Goal: Information Seeking & Learning: Check status

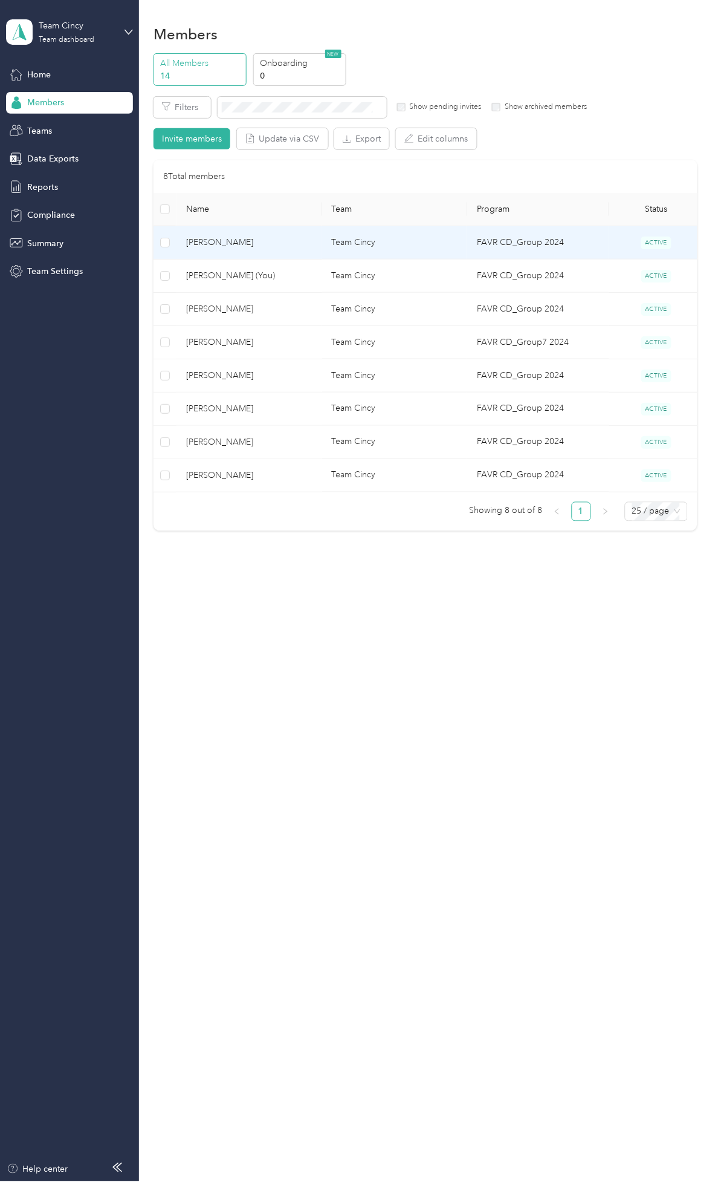
click at [243, 250] on td "[PERSON_NAME]" at bounding box center [249, 242] width 145 height 33
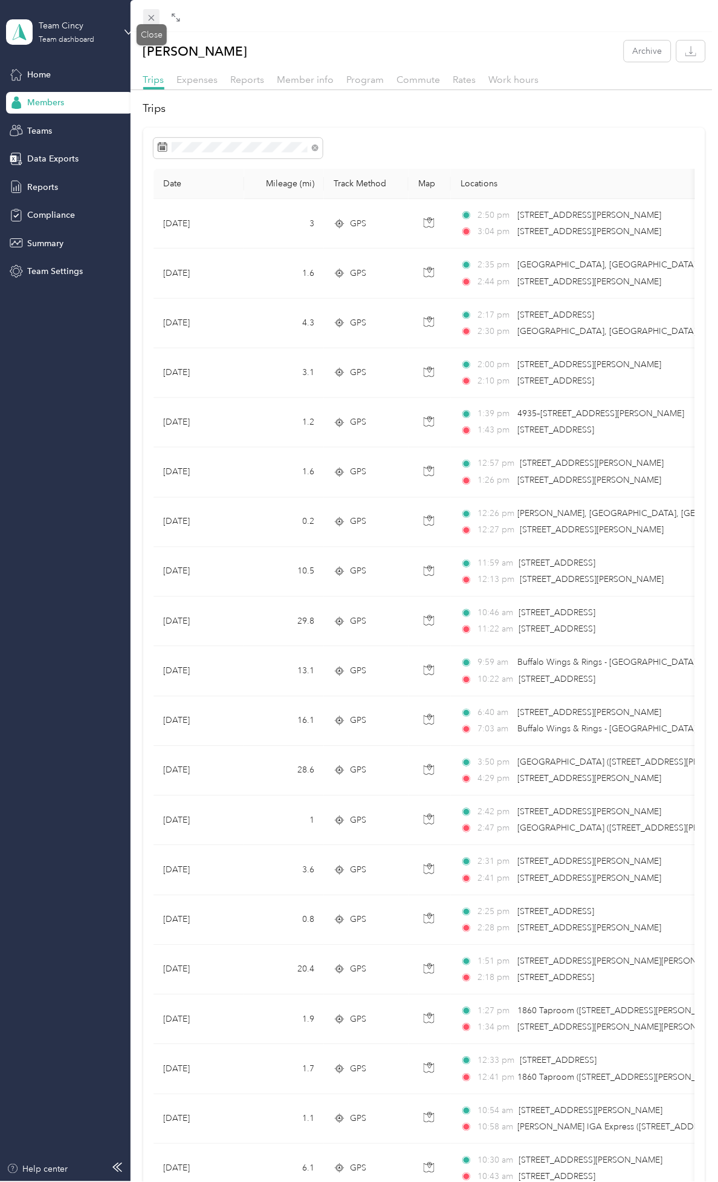
click at [146, 20] on icon at bounding box center [151, 18] width 10 height 10
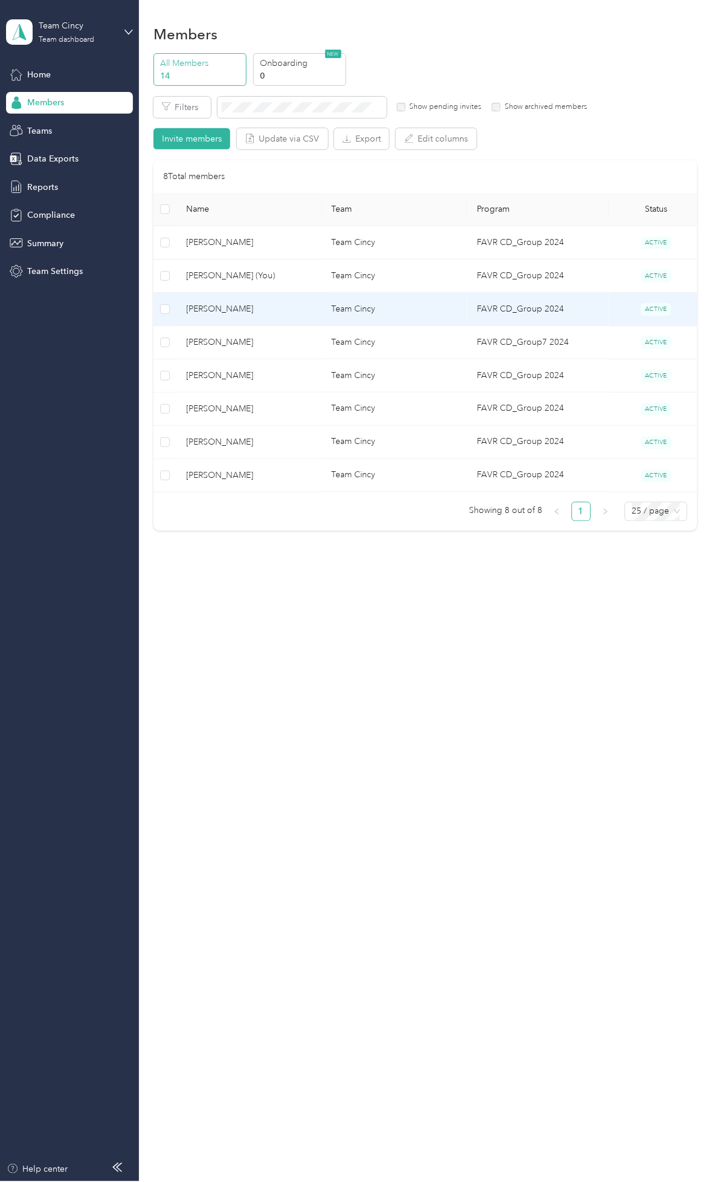
click at [255, 306] on span "[PERSON_NAME]" at bounding box center [249, 308] width 126 height 13
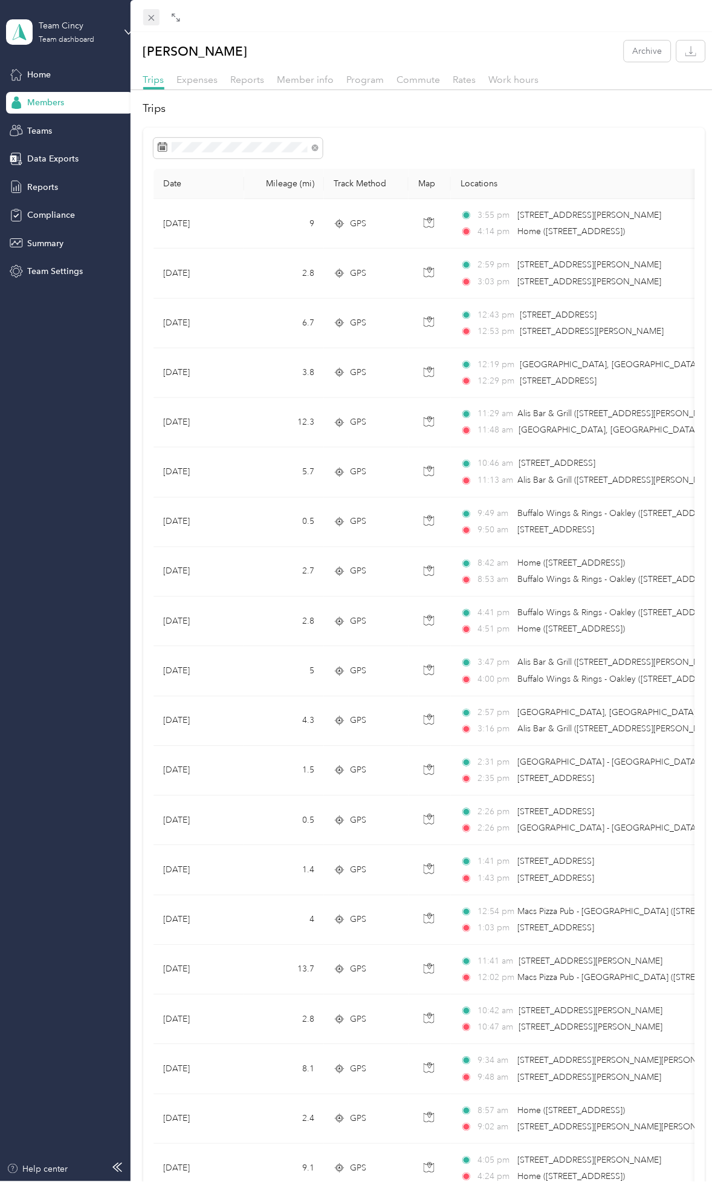
click at [154, 13] on icon at bounding box center [151, 18] width 10 height 10
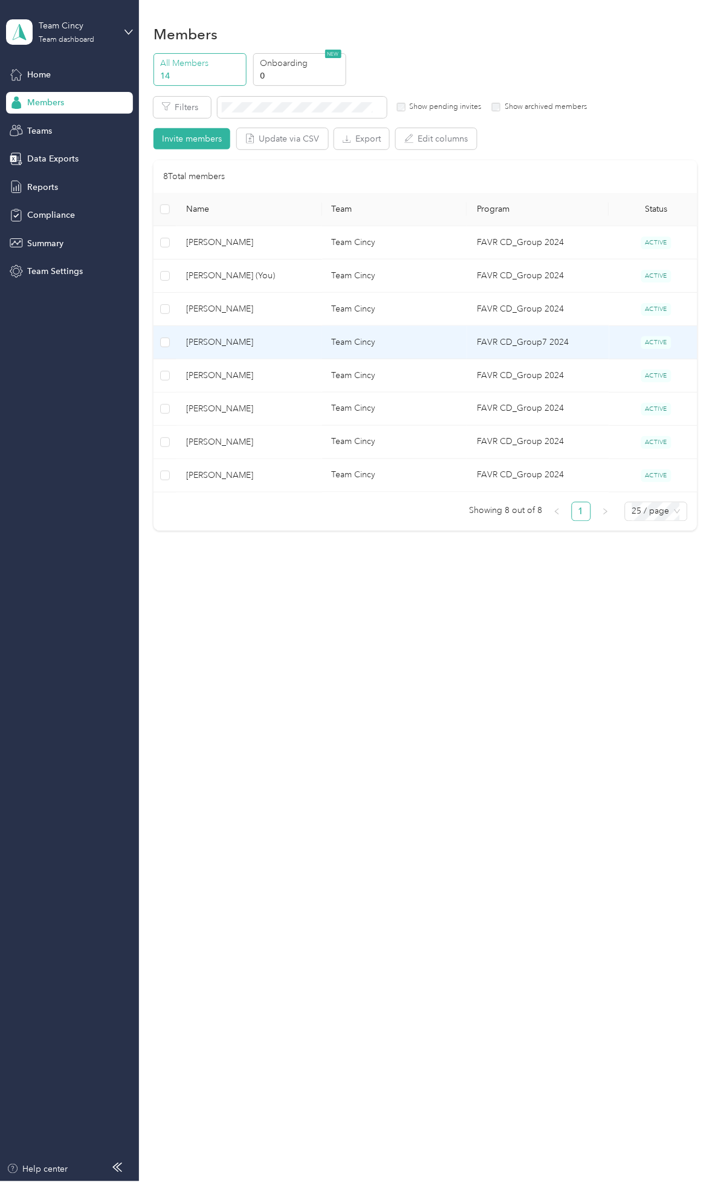
click at [275, 341] on span "[PERSON_NAME]" at bounding box center [249, 342] width 126 height 13
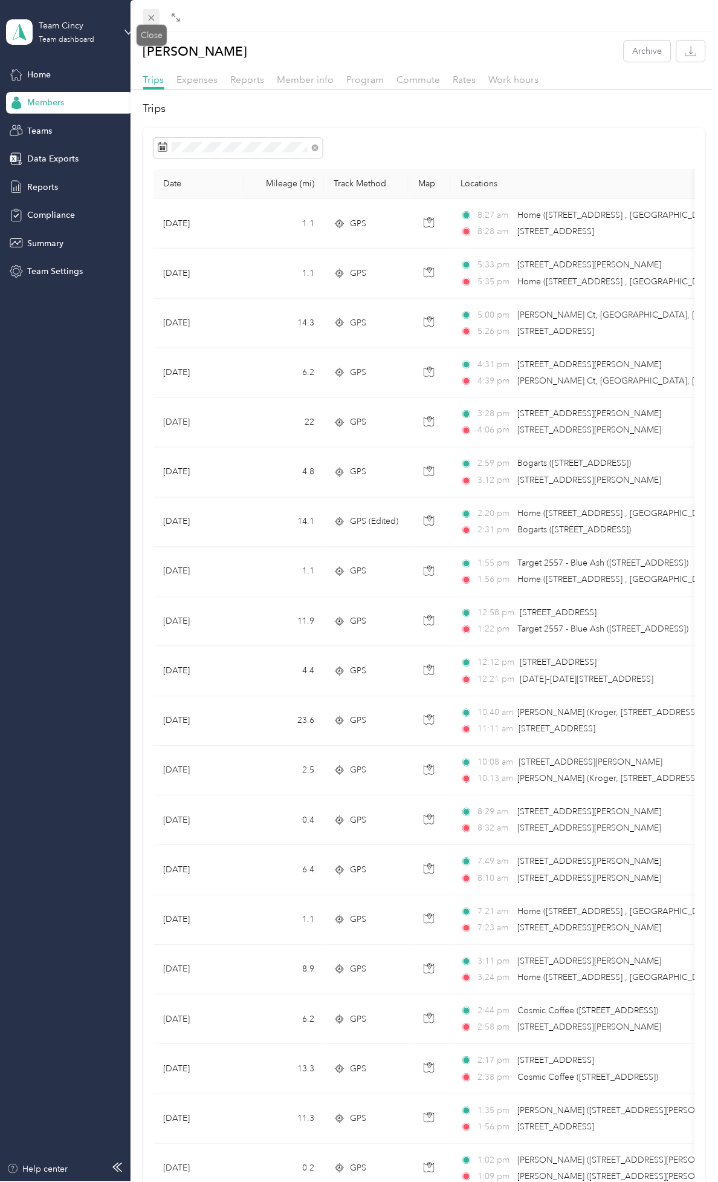
click at [149, 16] on icon at bounding box center [151, 18] width 10 height 10
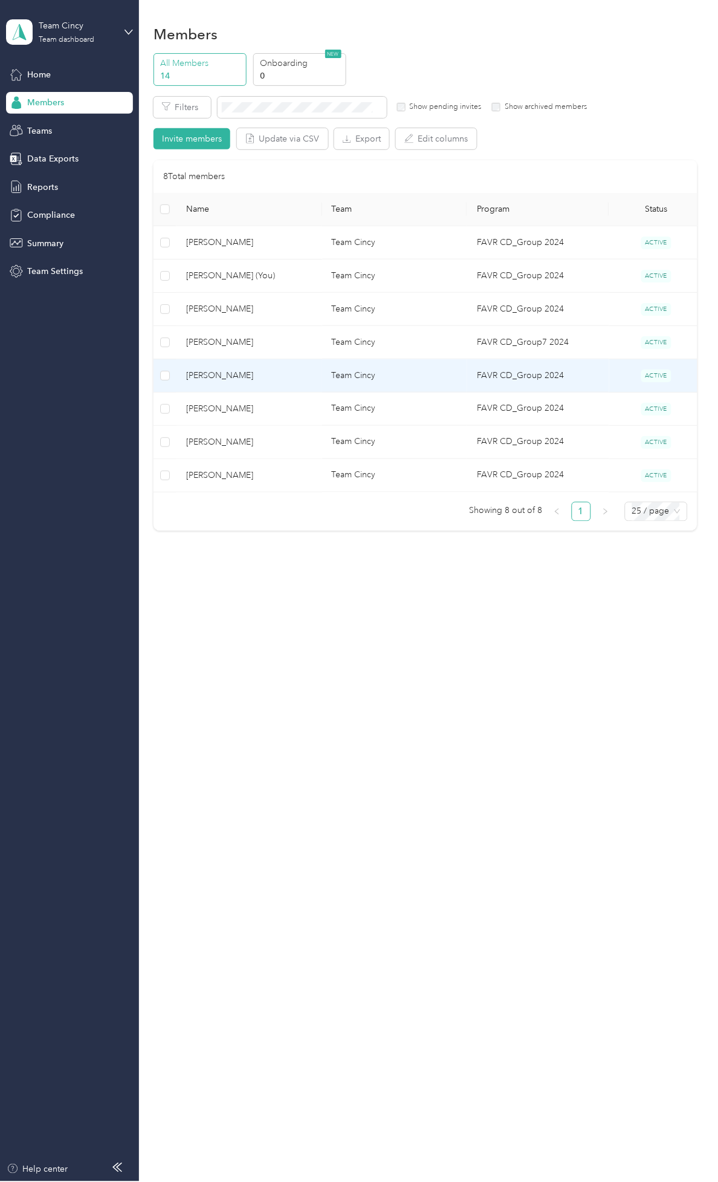
click at [267, 375] on span "[PERSON_NAME]" at bounding box center [249, 375] width 126 height 13
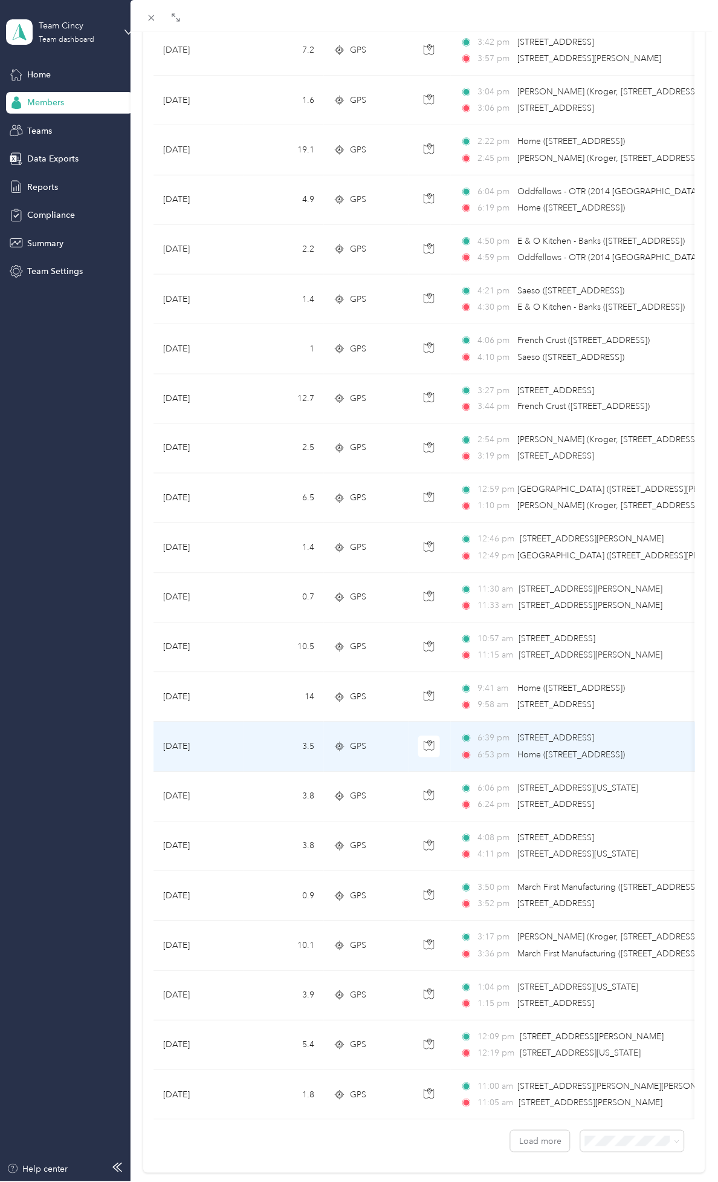
scroll to position [365, 0]
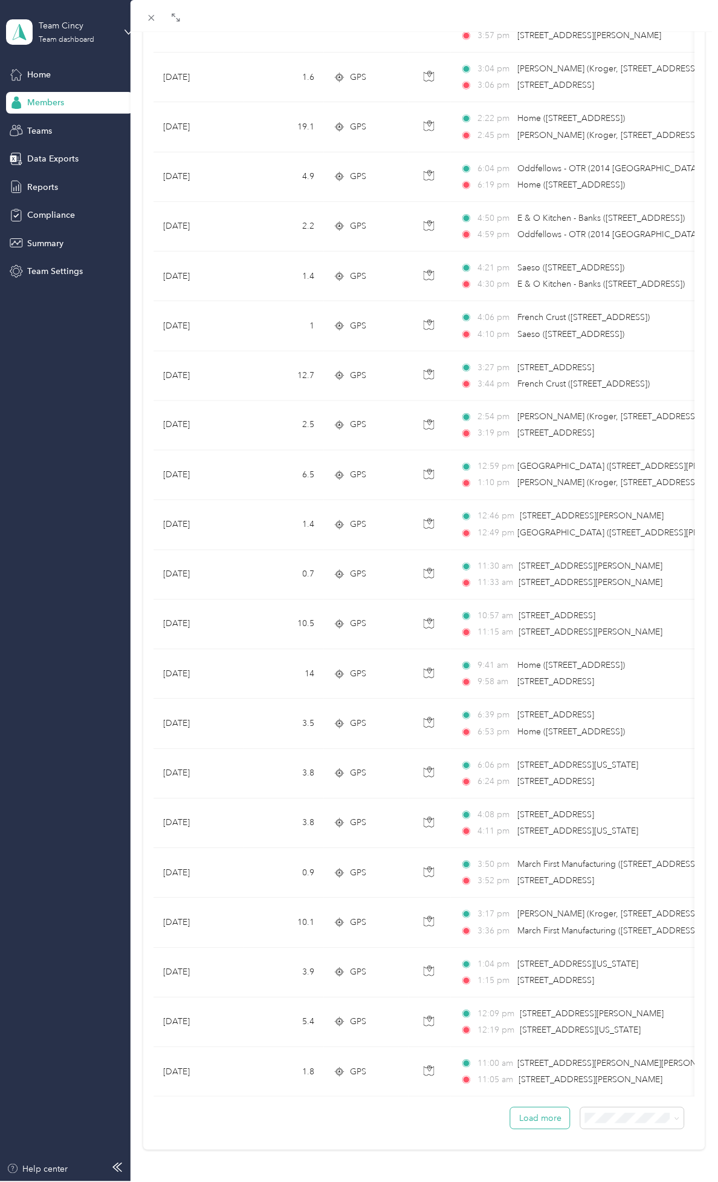
click at [546, 665] on button "Load more" at bounding box center [540, 1118] width 59 height 21
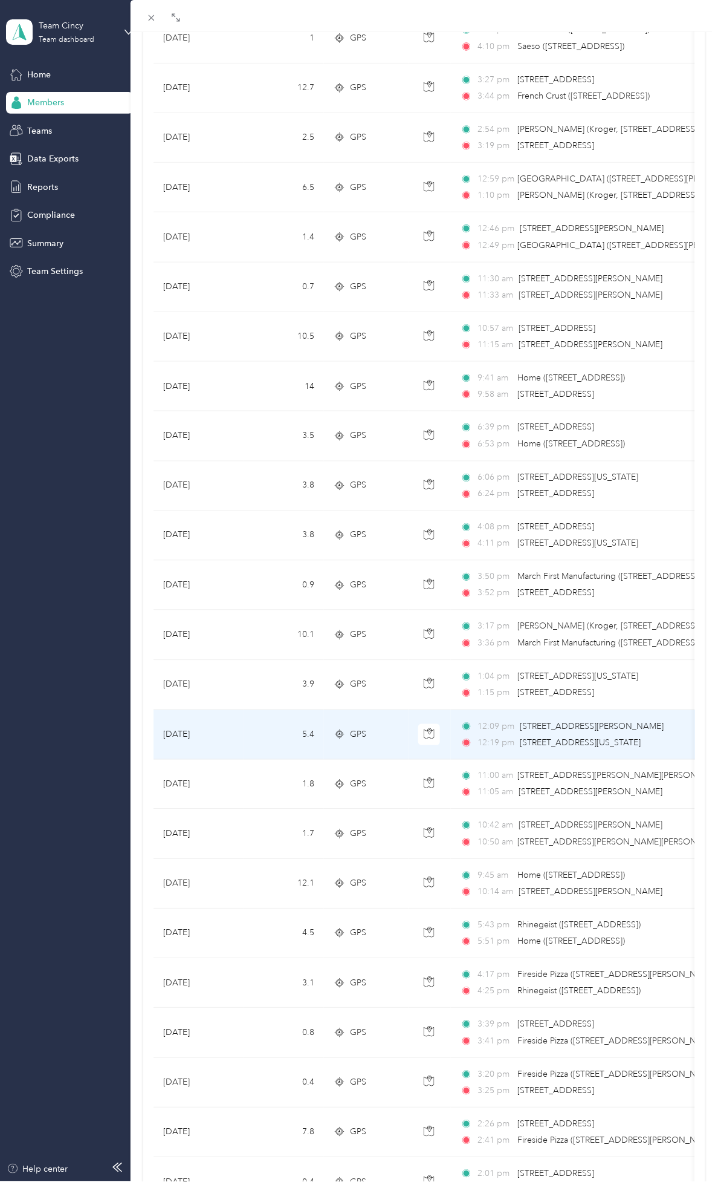
scroll to position [701, 0]
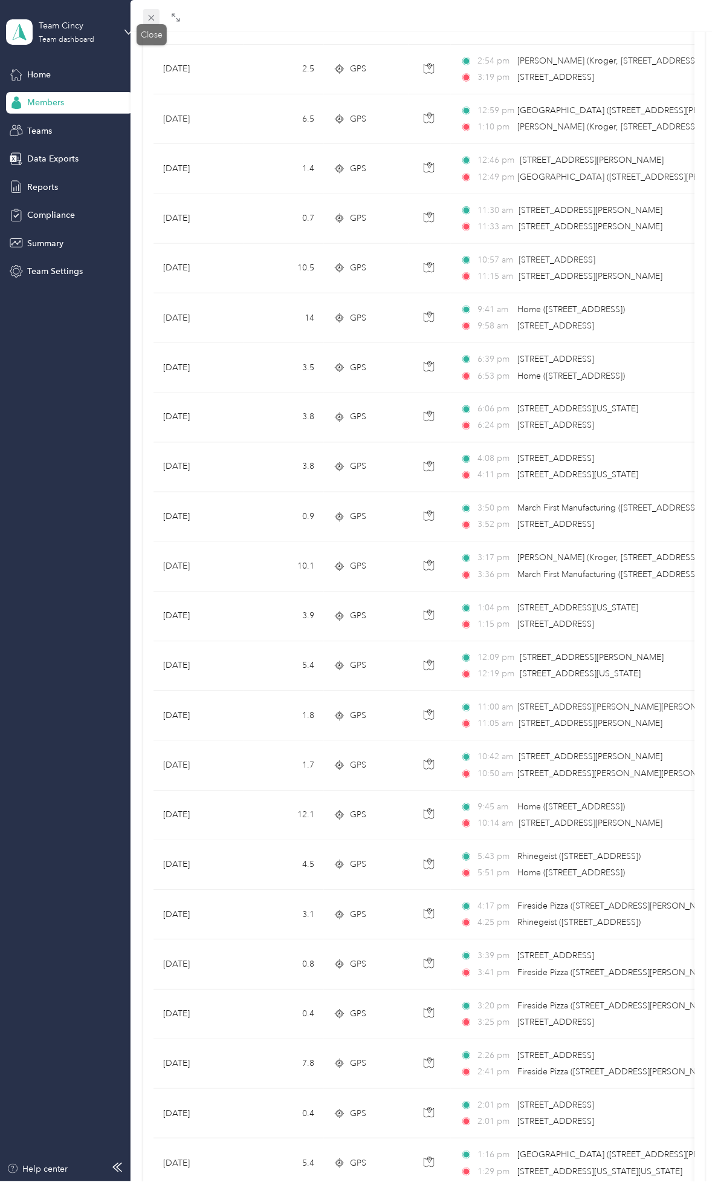
click at [154, 21] on icon at bounding box center [151, 18] width 10 height 10
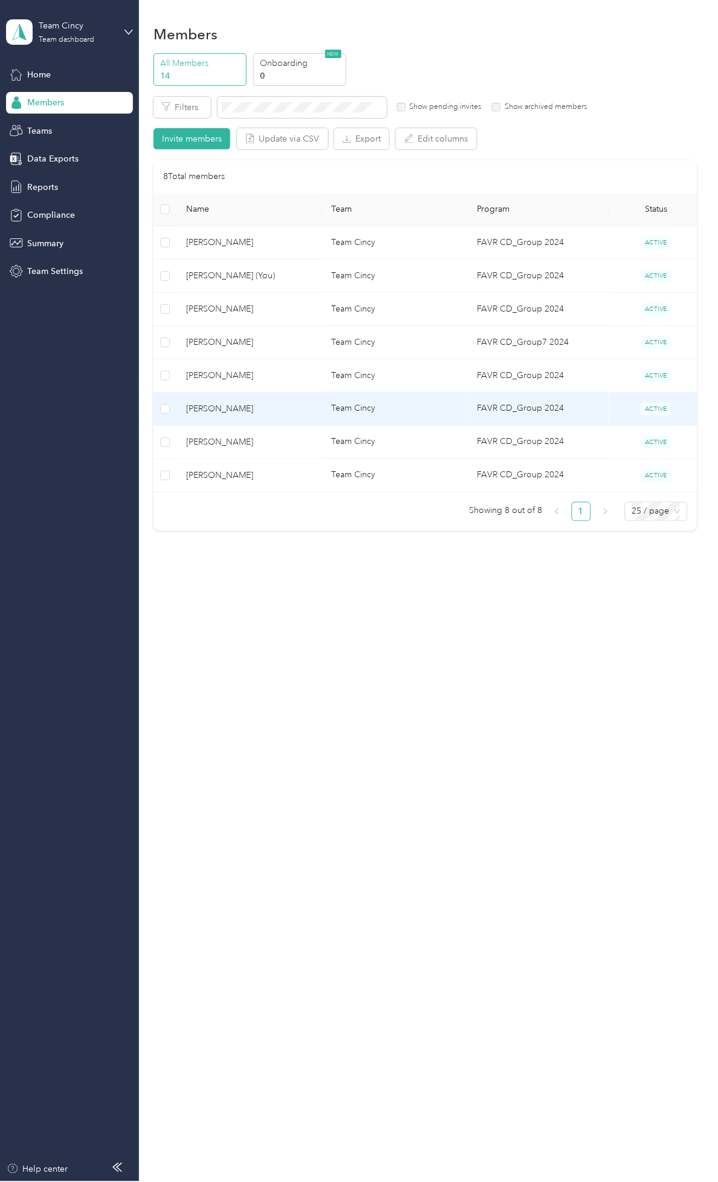
click at [270, 413] on span "[PERSON_NAME]" at bounding box center [249, 408] width 126 height 13
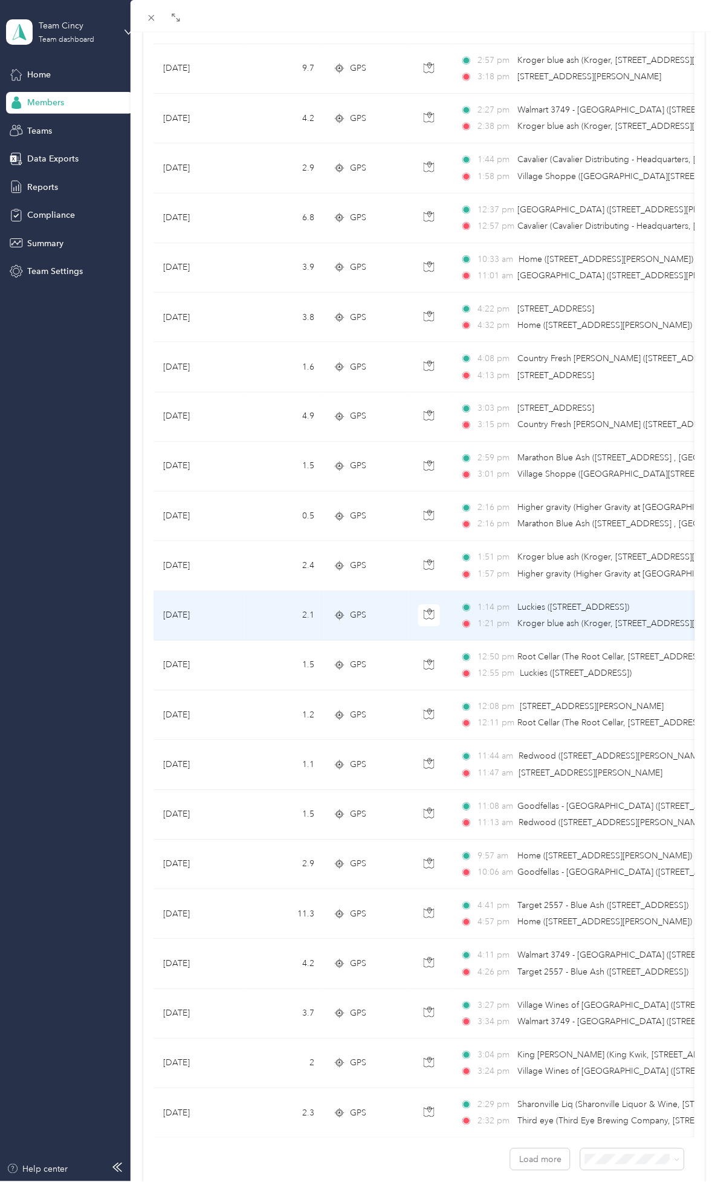
scroll to position [336, 0]
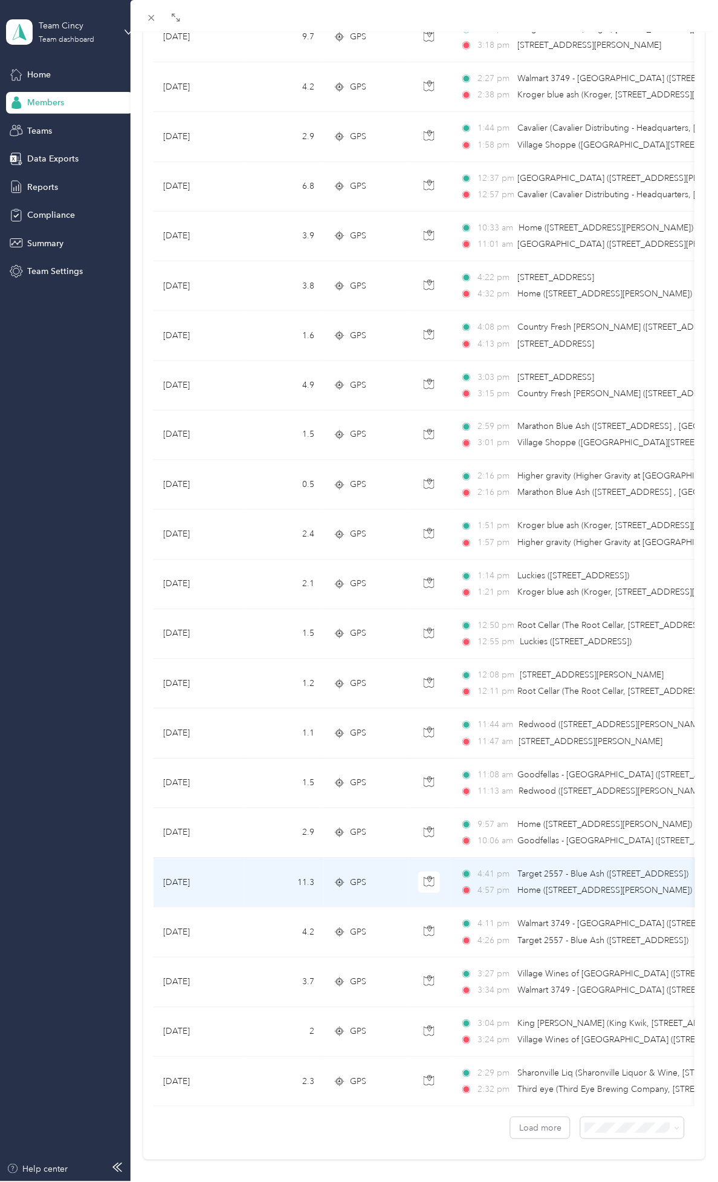
click at [315, 665] on td "11.3" at bounding box center [284, 883] width 80 height 50
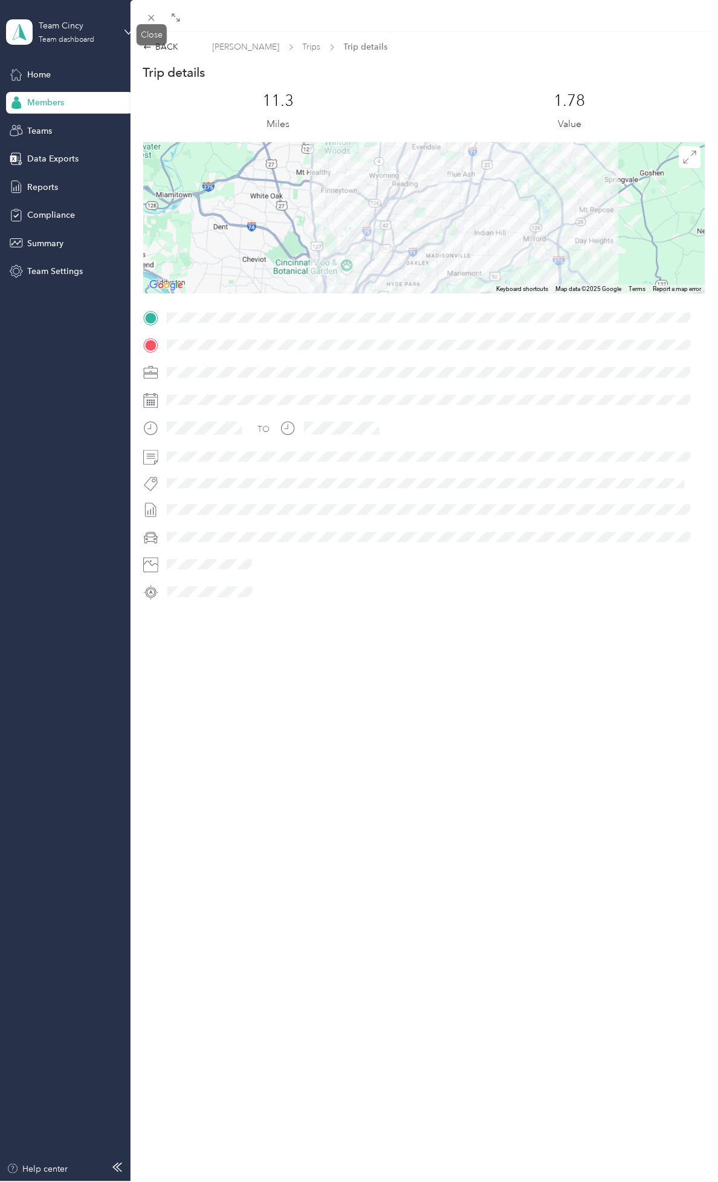
click at [152, 44] on div "Close" at bounding box center [152, 34] width 30 height 21
click at [160, 47] on div "BACK" at bounding box center [161, 47] width 36 height 13
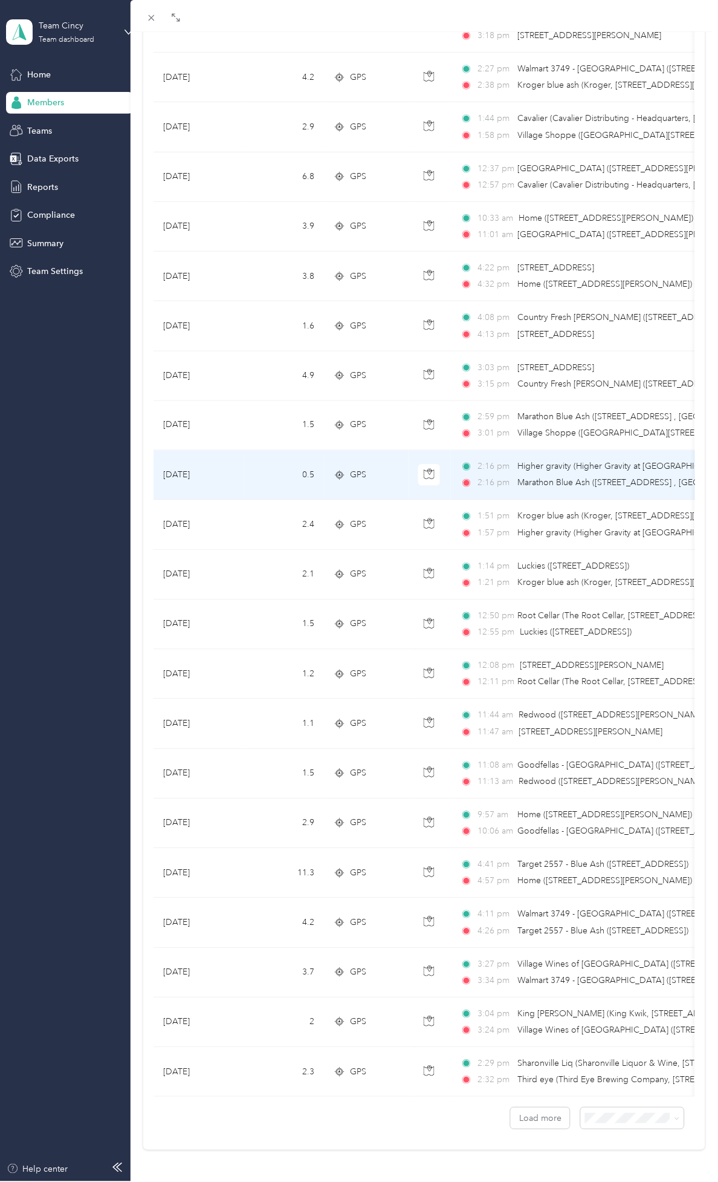
scroll to position [365, 0]
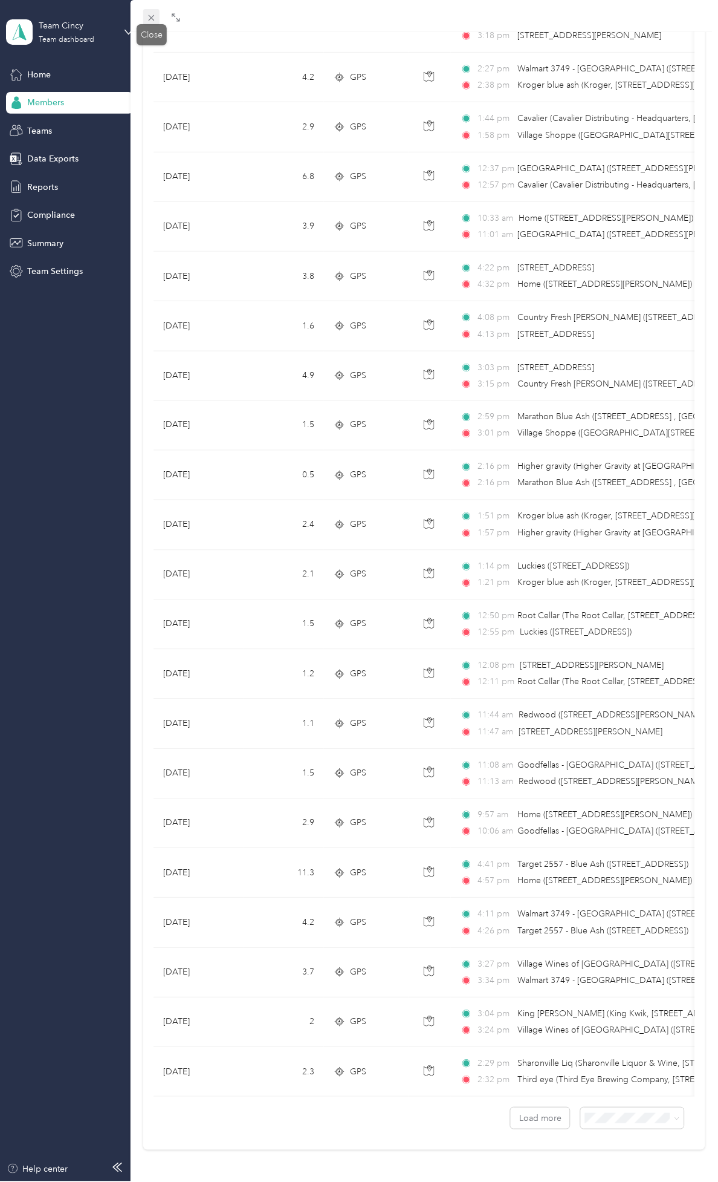
click at [150, 21] on icon at bounding box center [151, 18] width 10 height 10
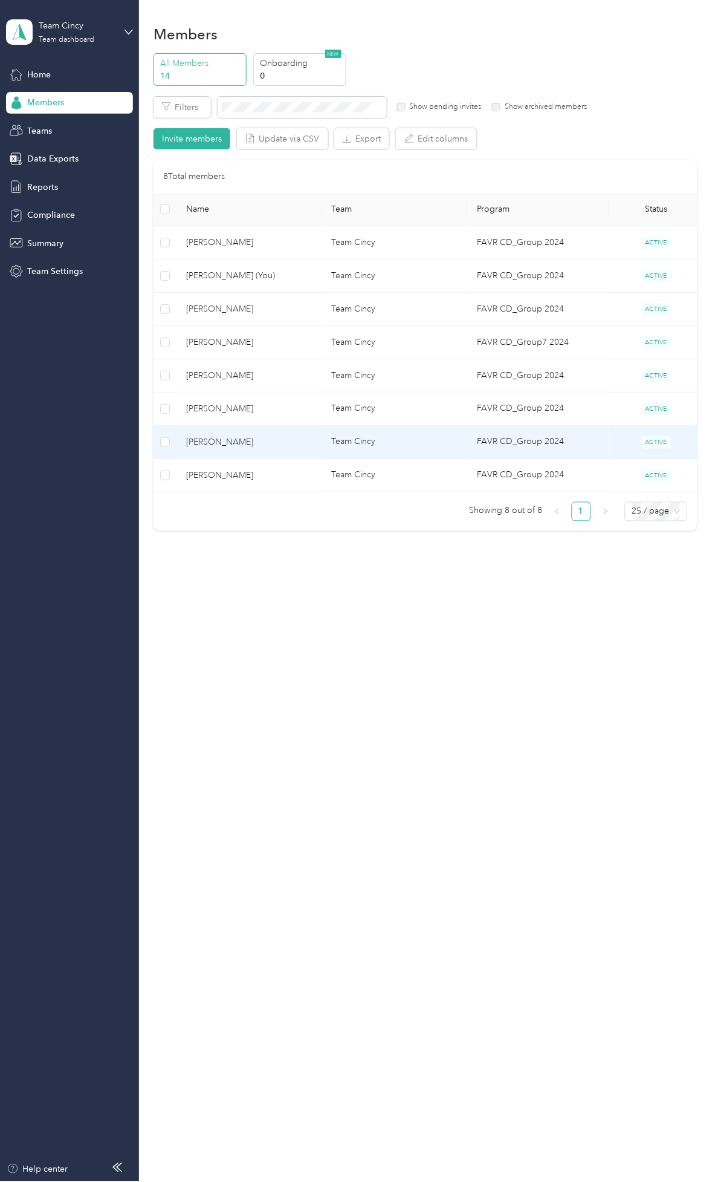
click at [275, 435] on span "[PERSON_NAME]" at bounding box center [249, 441] width 126 height 13
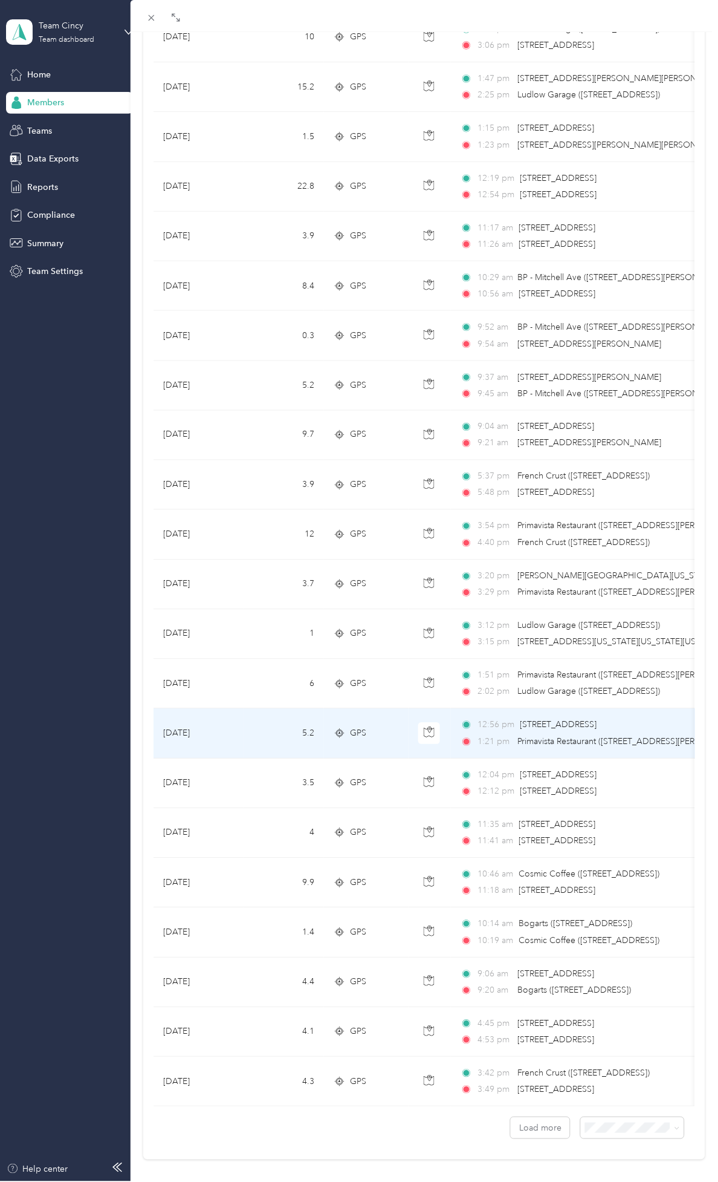
scroll to position [365, 0]
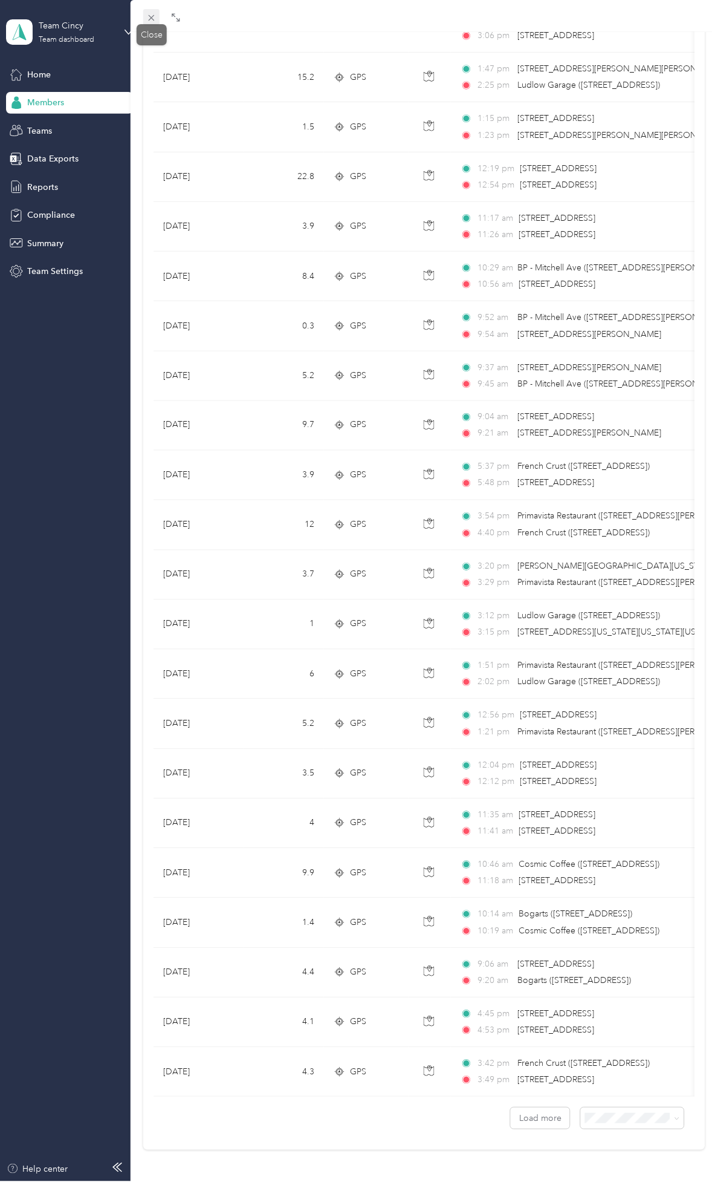
click at [154, 16] on icon at bounding box center [151, 18] width 10 height 10
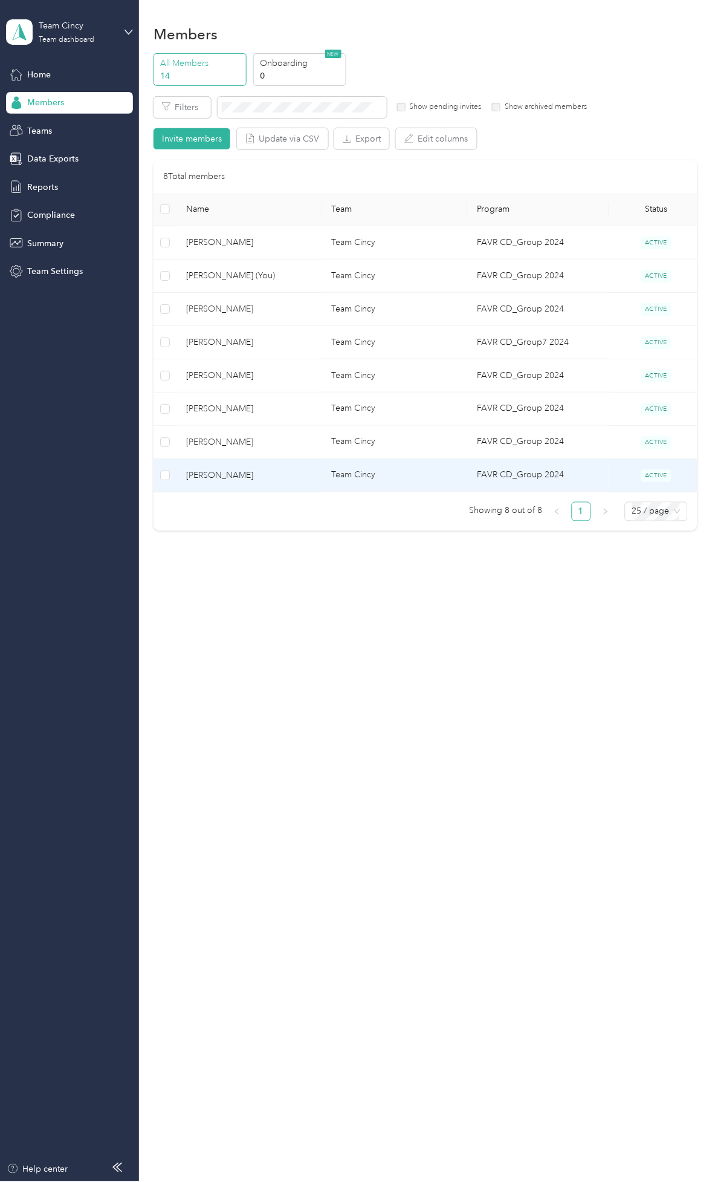
click at [256, 480] on span "[PERSON_NAME]" at bounding box center [249, 475] width 126 height 13
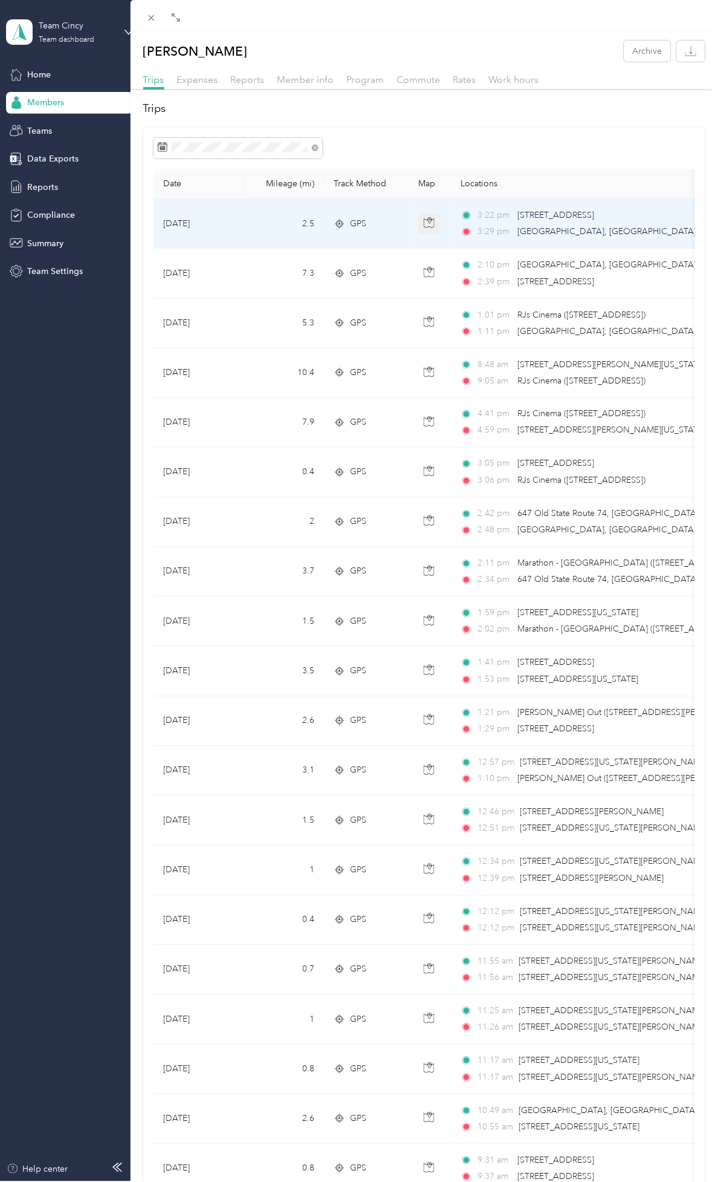
click at [429, 223] on icon "button" at bounding box center [429, 222] width 11 height 11
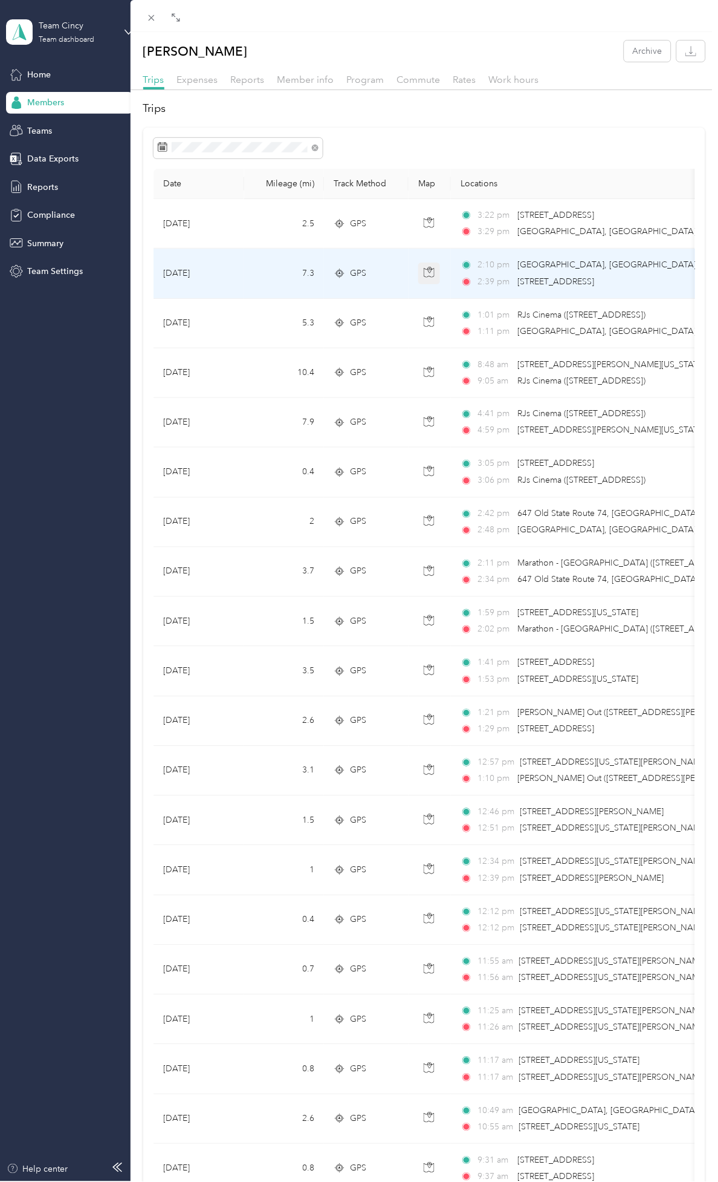
click at [426, 273] on icon "button" at bounding box center [429, 272] width 11 height 11
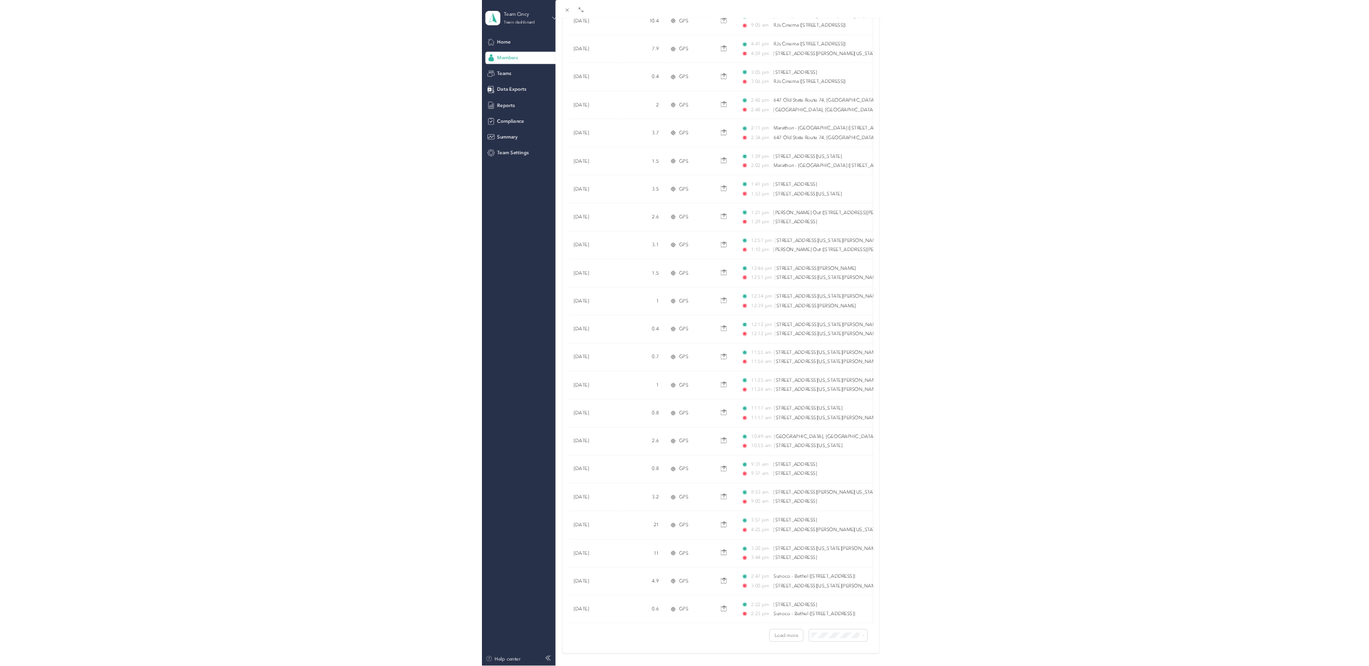
scroll to position [336, 0]
